Goal: Book appointment/travel/reservation

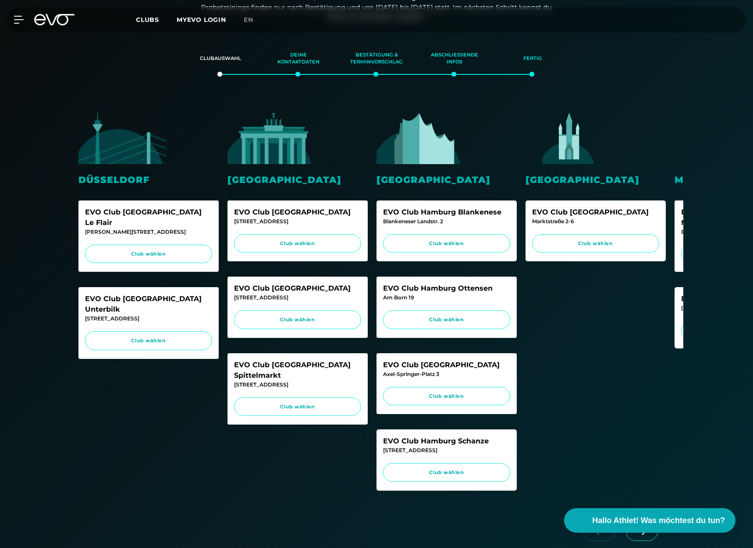
scroll to position [155, 0]
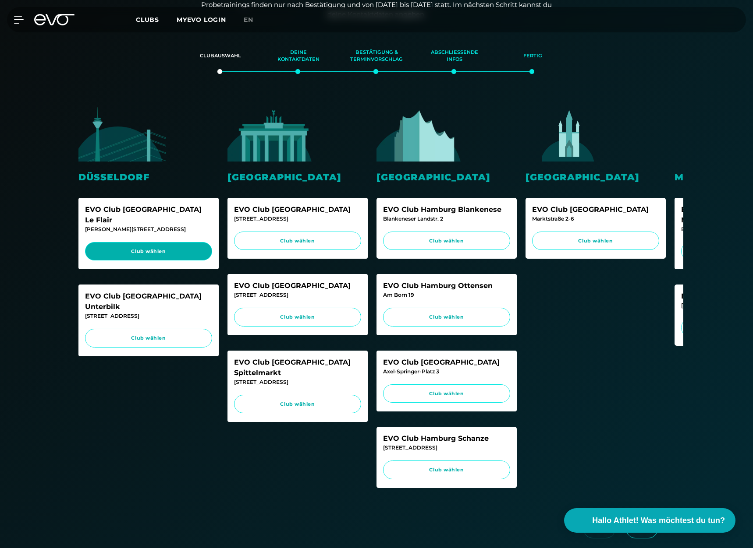
click at [169, 247] on link "Club wählen" at bounding box center [148, 251] width 127 height 19
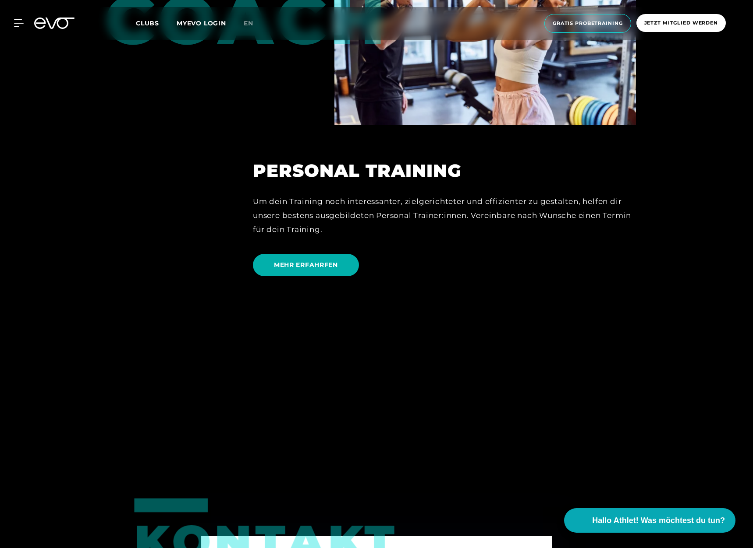
scroll to position [2424, 0]
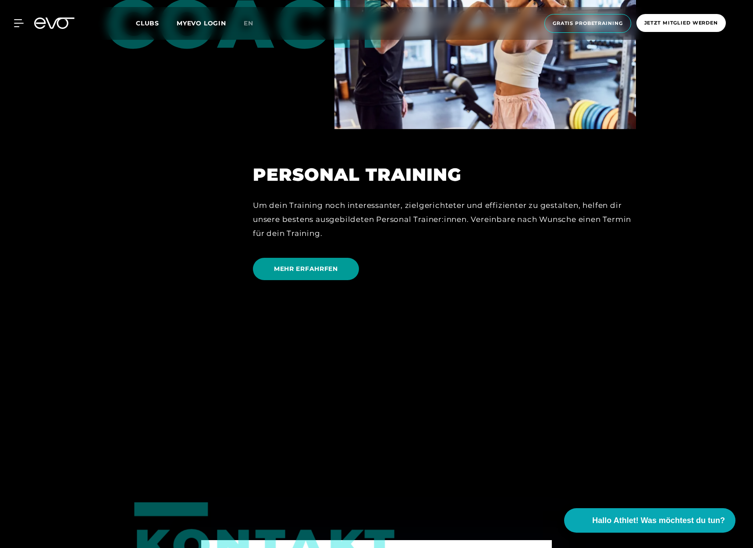
click at [310, 275] on span "MEHR ERFAHRFEN" at bounding box center [306, 269] width 106 height 22
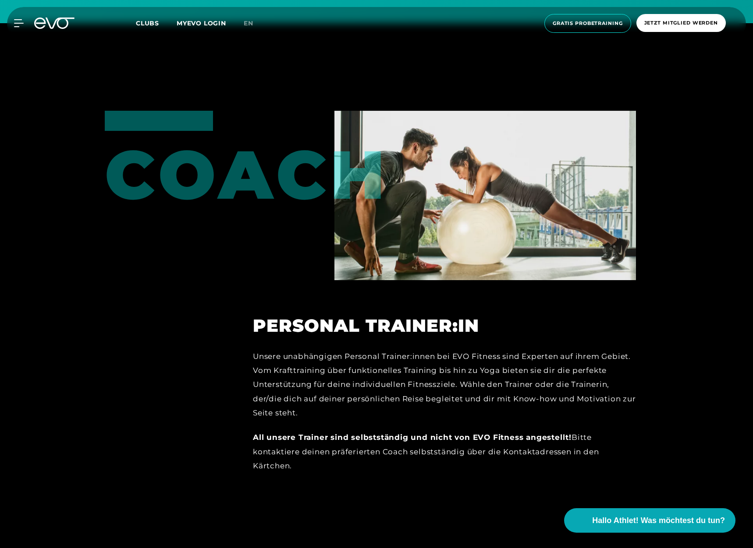
scroll to position [658, 0]
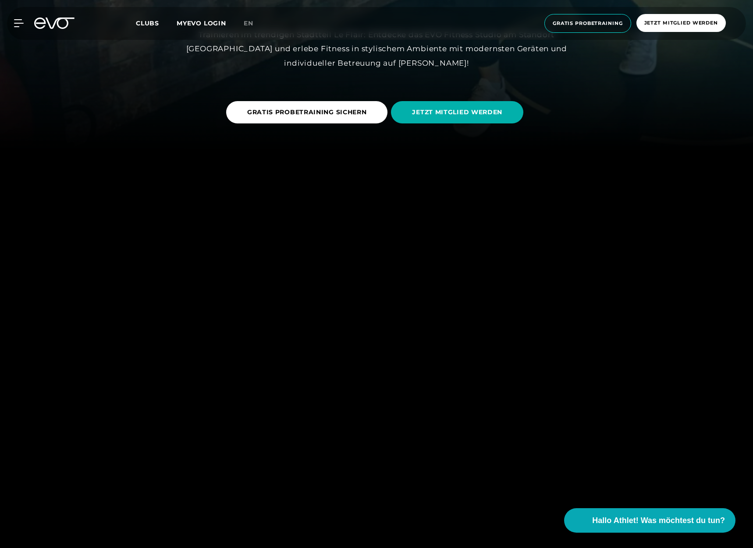
scroll to position [397, 0]
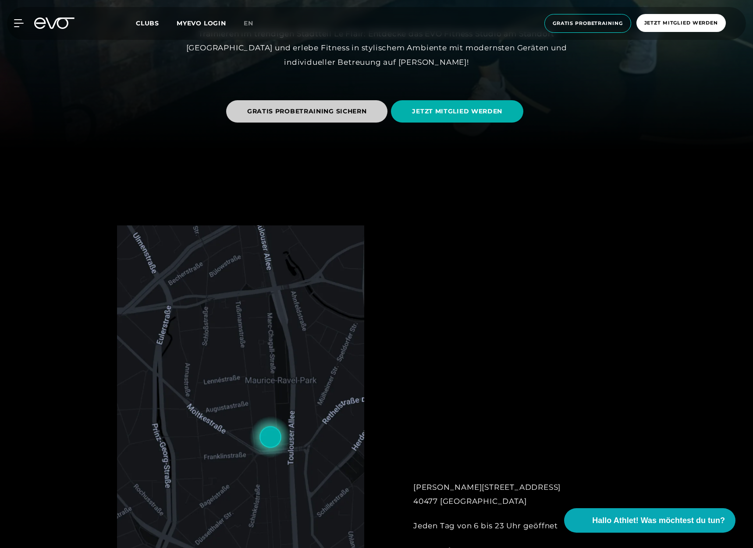
click at [318, 115] on span "GRATIS PROBETRAINING SICHERN" at bounding box center [307, 111] width 120 height 9
